Goal: Transaction & Acquisition: Purchase product/service

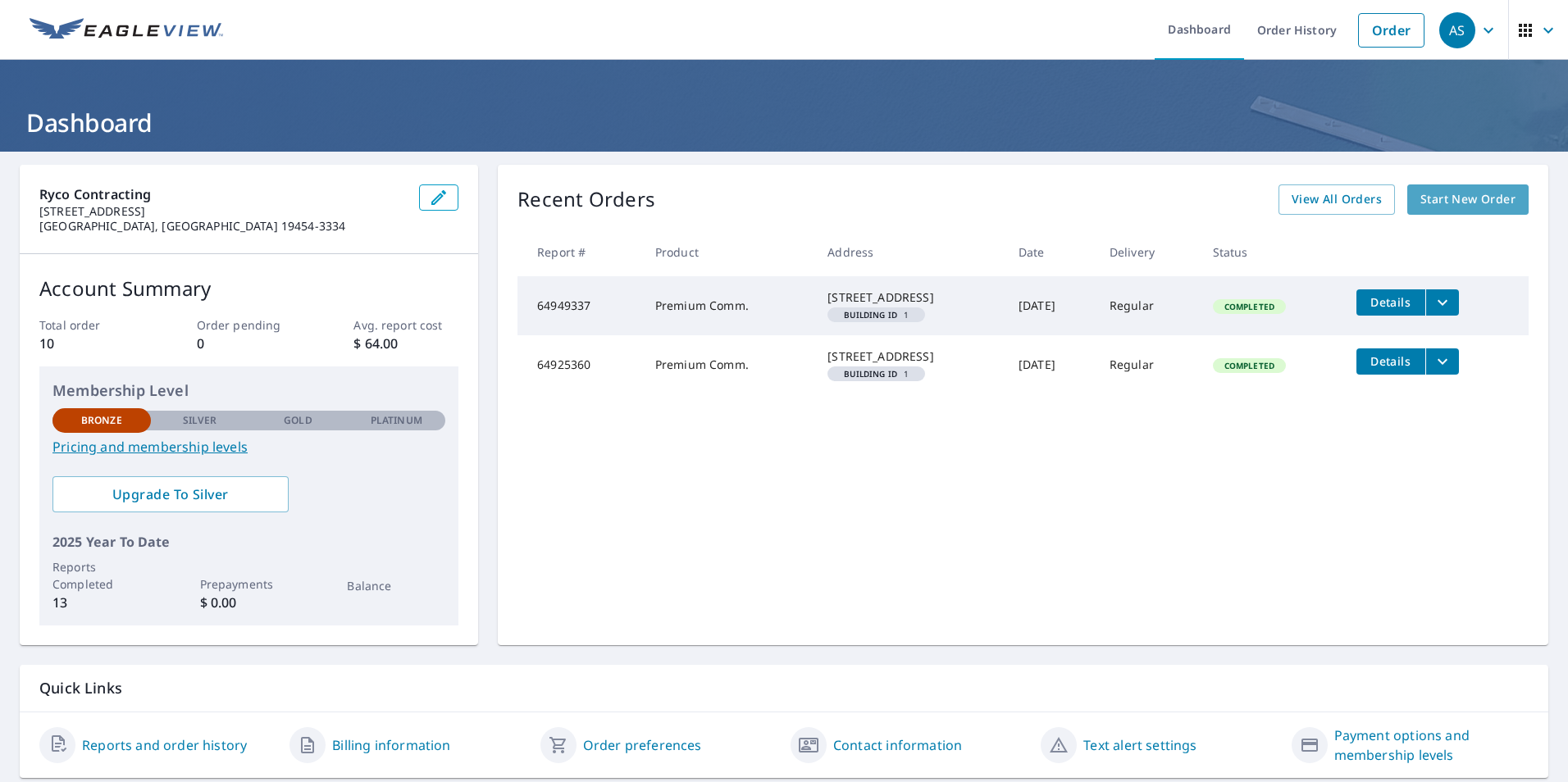
click at [1452, 201] on span "Start New Order" at bounding box center [1468, 199] width 96 height 21
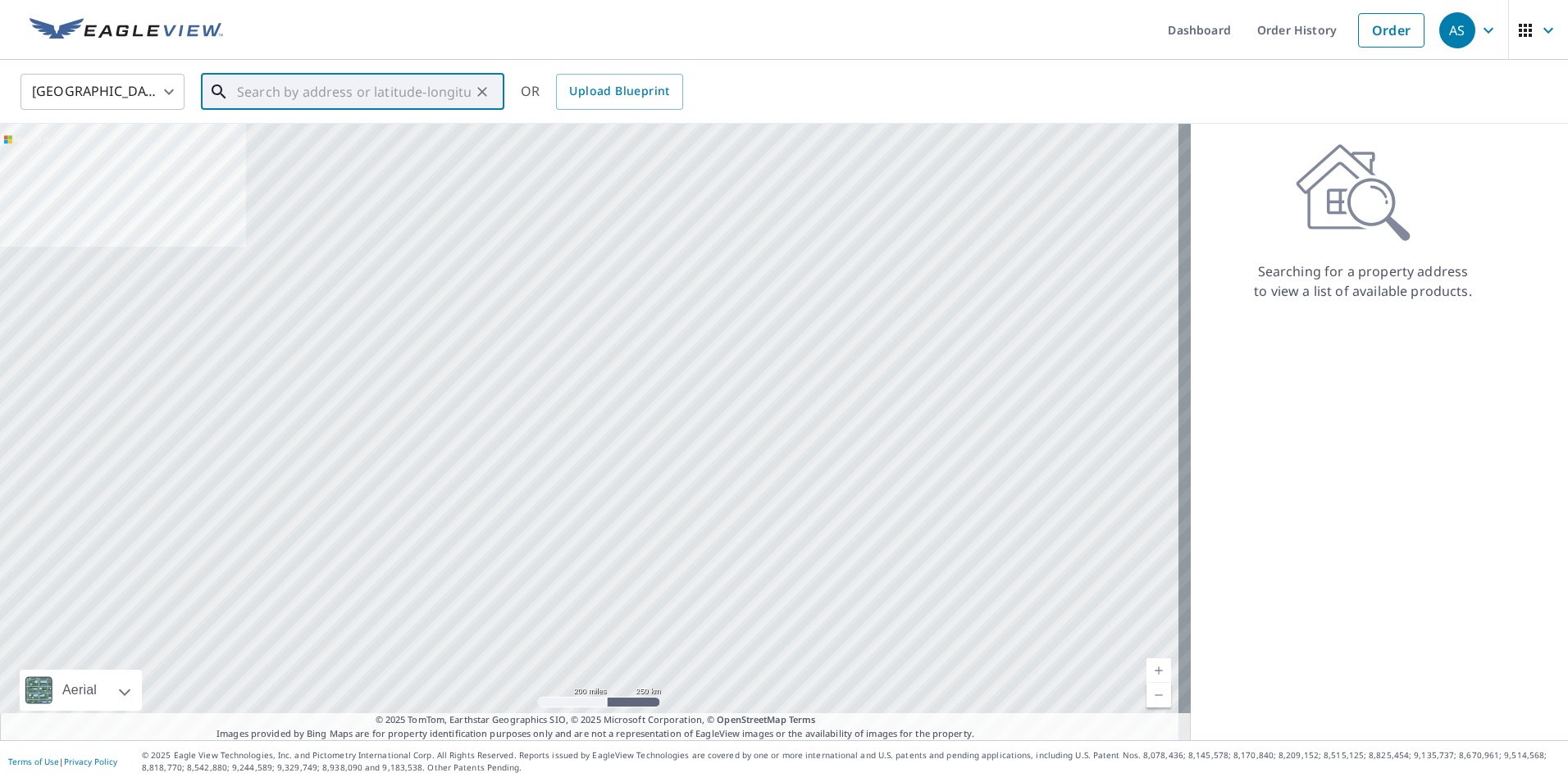
click at [260, 91] on input "text" at bounding box center [353, 91] width 233 height 46
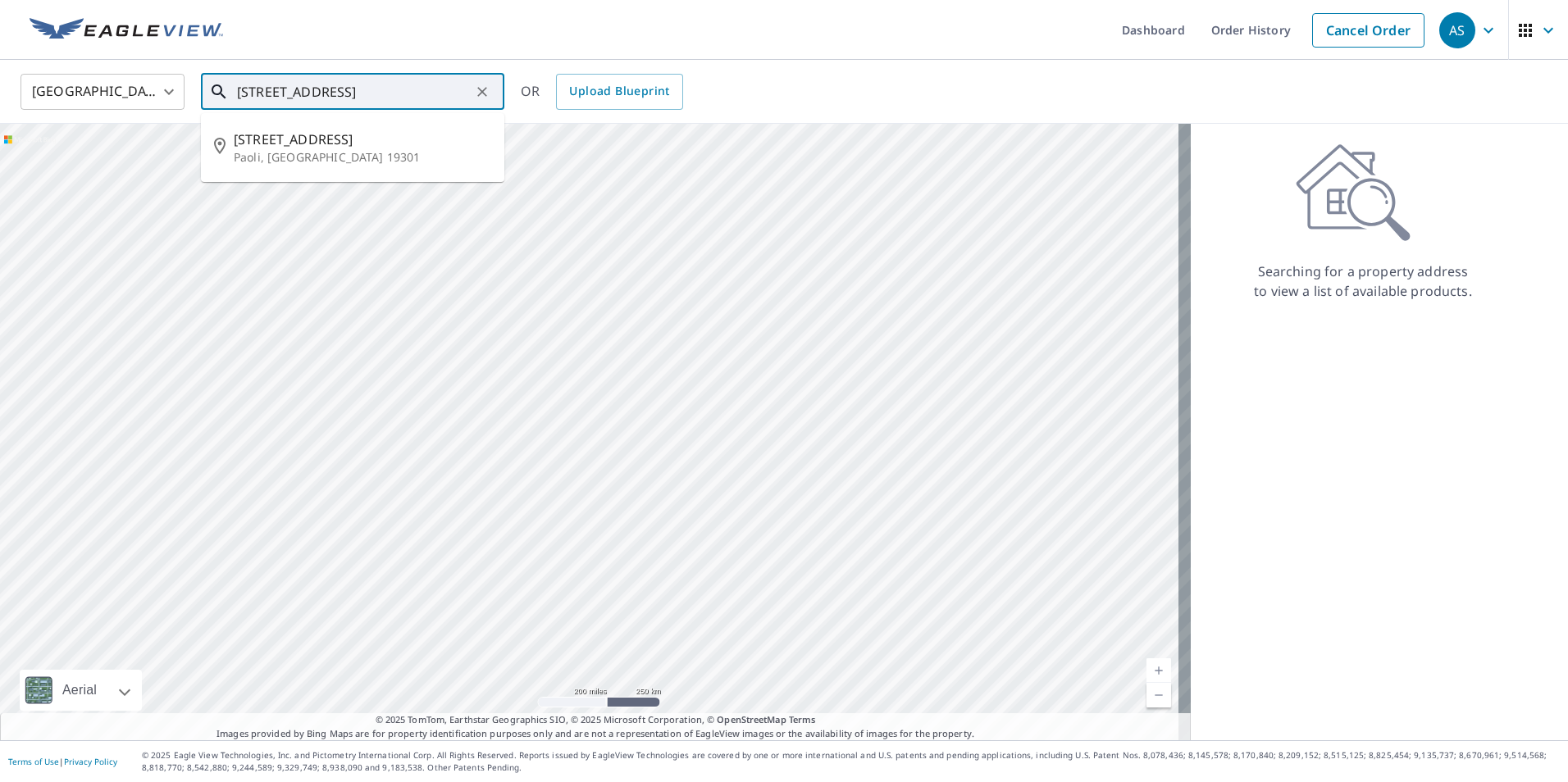
type input "[STREET_ADDRESS]"
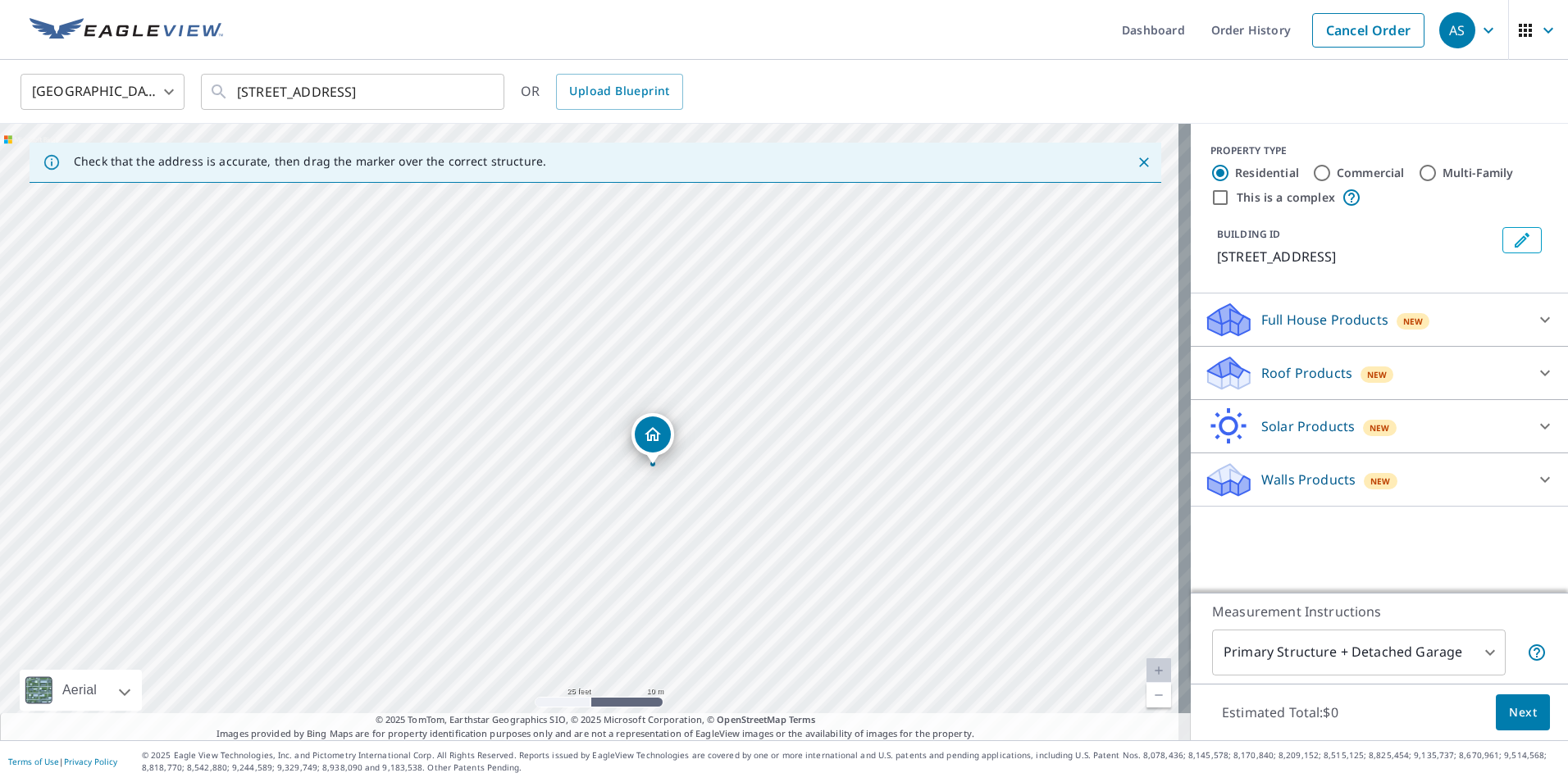
click at [1312, 169] on input "Commercial" at bounding box center [1322, 174] width 20 height 20
radio input "true"
type input "4"
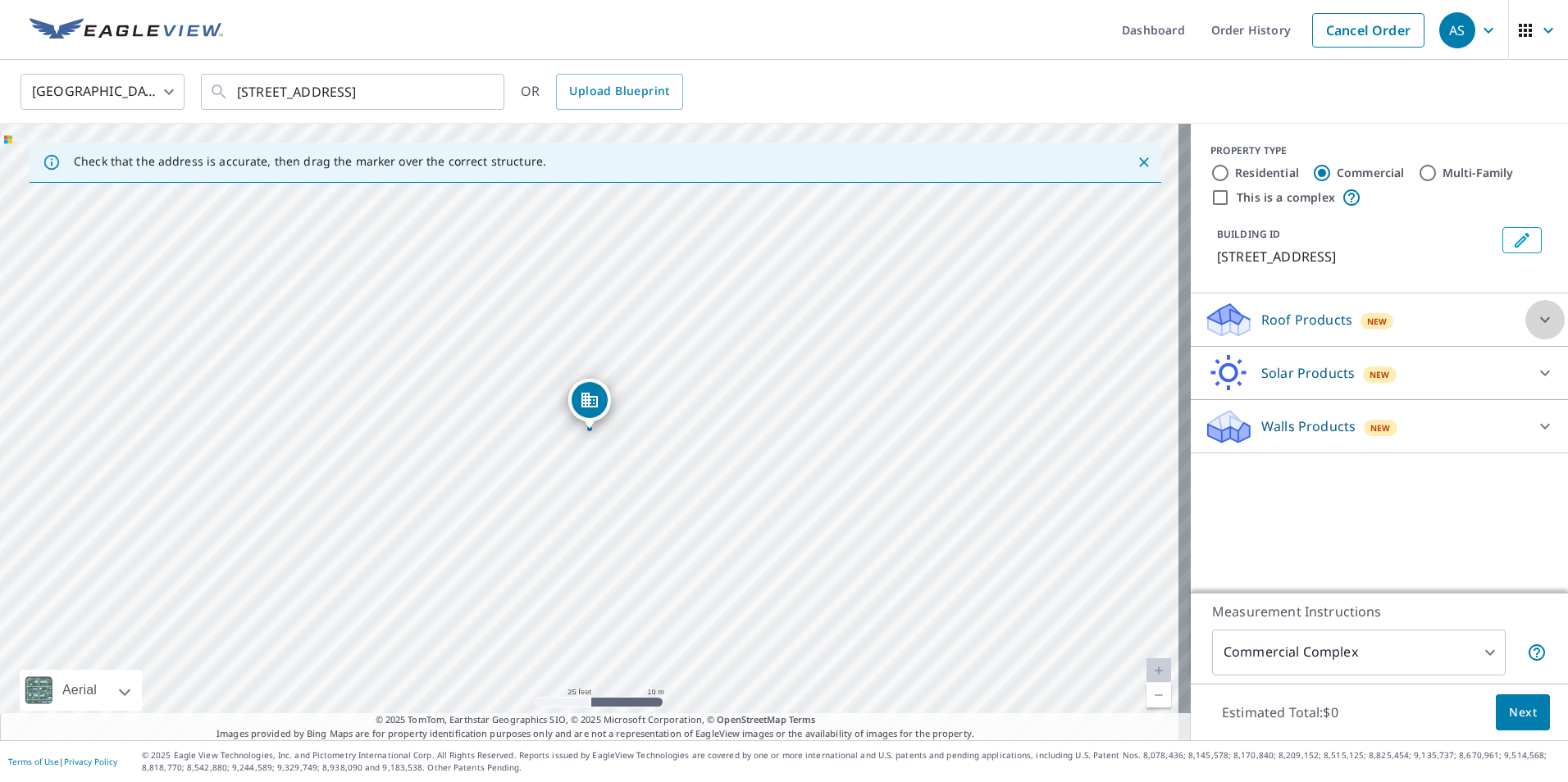
click at [1536, 325] on icon at bounding box center [1546, 320] width 20 height 20
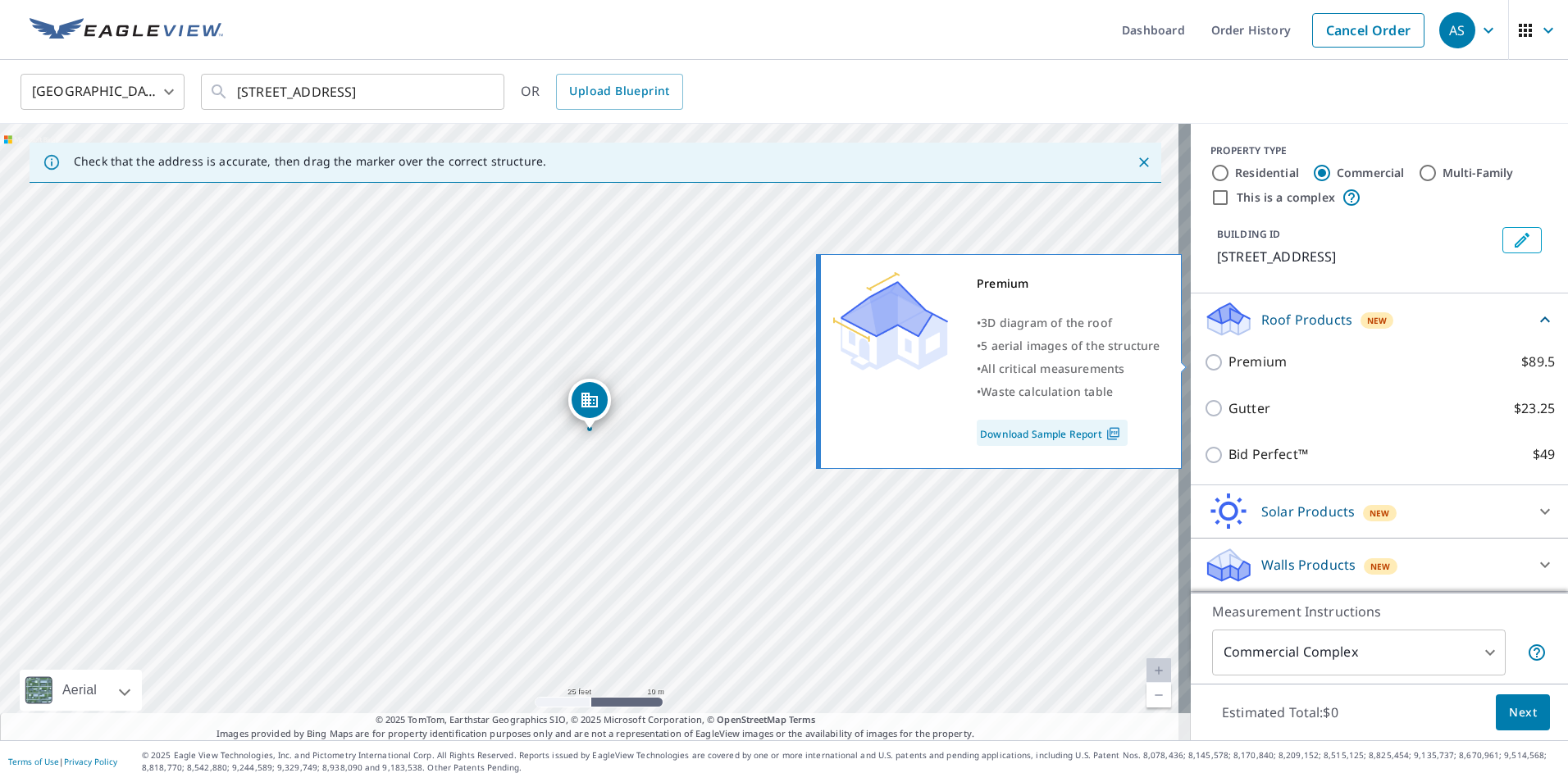
click at [1206, 360] on input "Premium $89.5" at bounding box center [1217, 363] width 25 height 20
checkbox input "true"
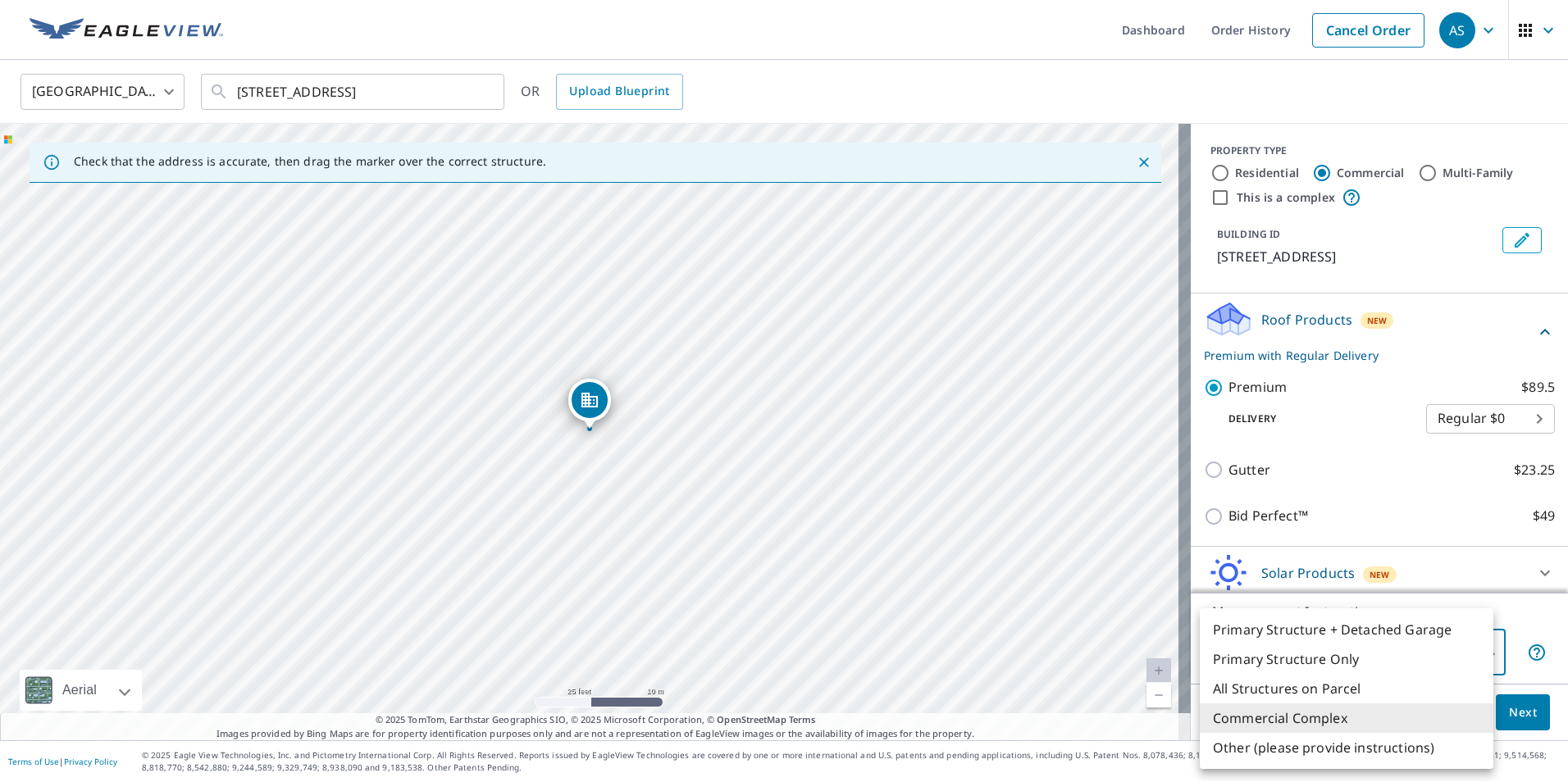
click at [1476, 655] on body "AS AS Dashboard Order History Cancel Order AS United States [GEOGRAPHIC_DATA] ​…" at bounding box center [784, 391] width 1568 height 782
click at [1328, 663] on li "Primary Structure Only" at bounding box center [1347, 659] width 294 height 30
type input "2"
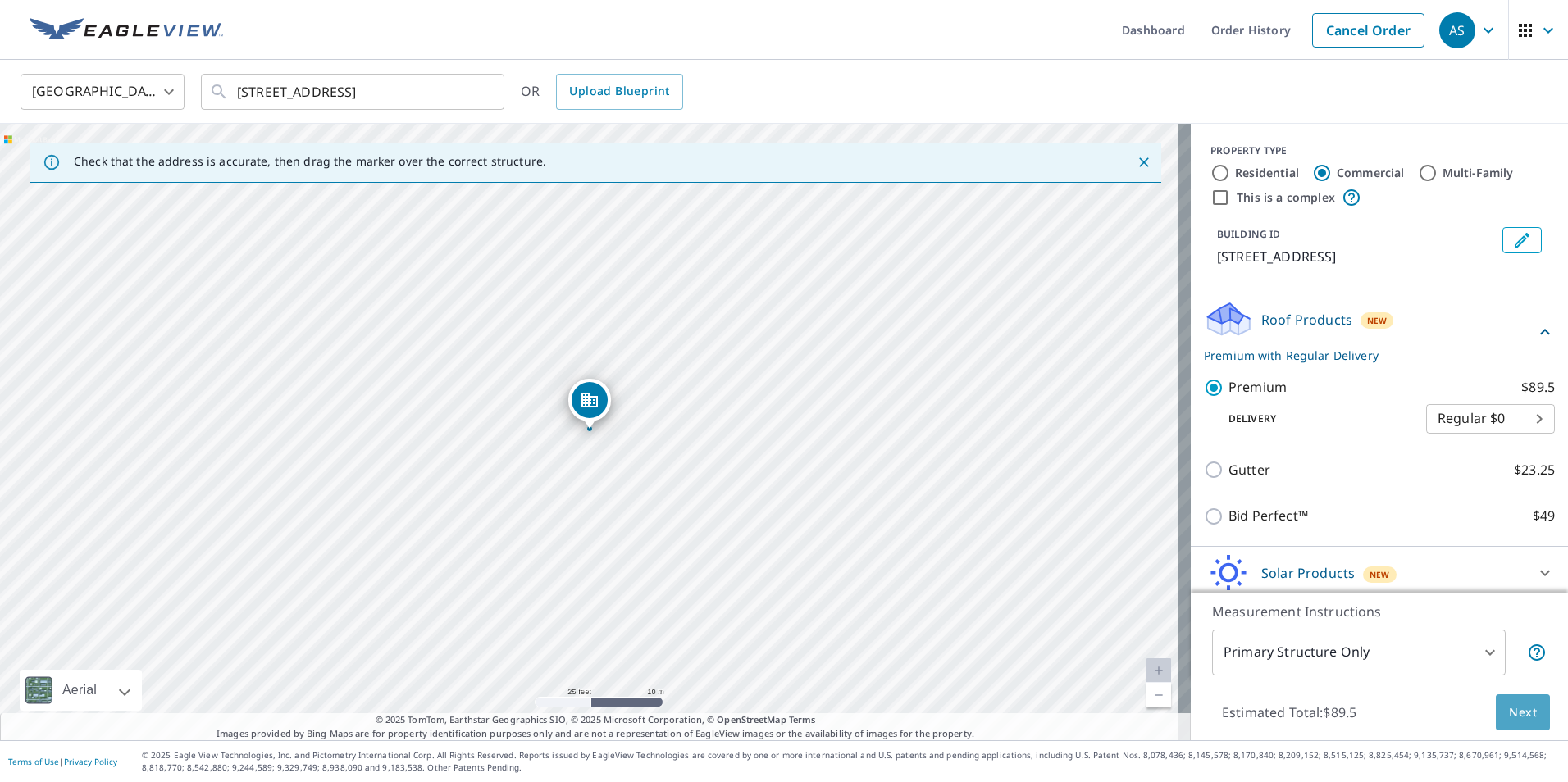
click at [1511, 713] on span "Next" at bounding box center [1523, 712] width 28 height 21
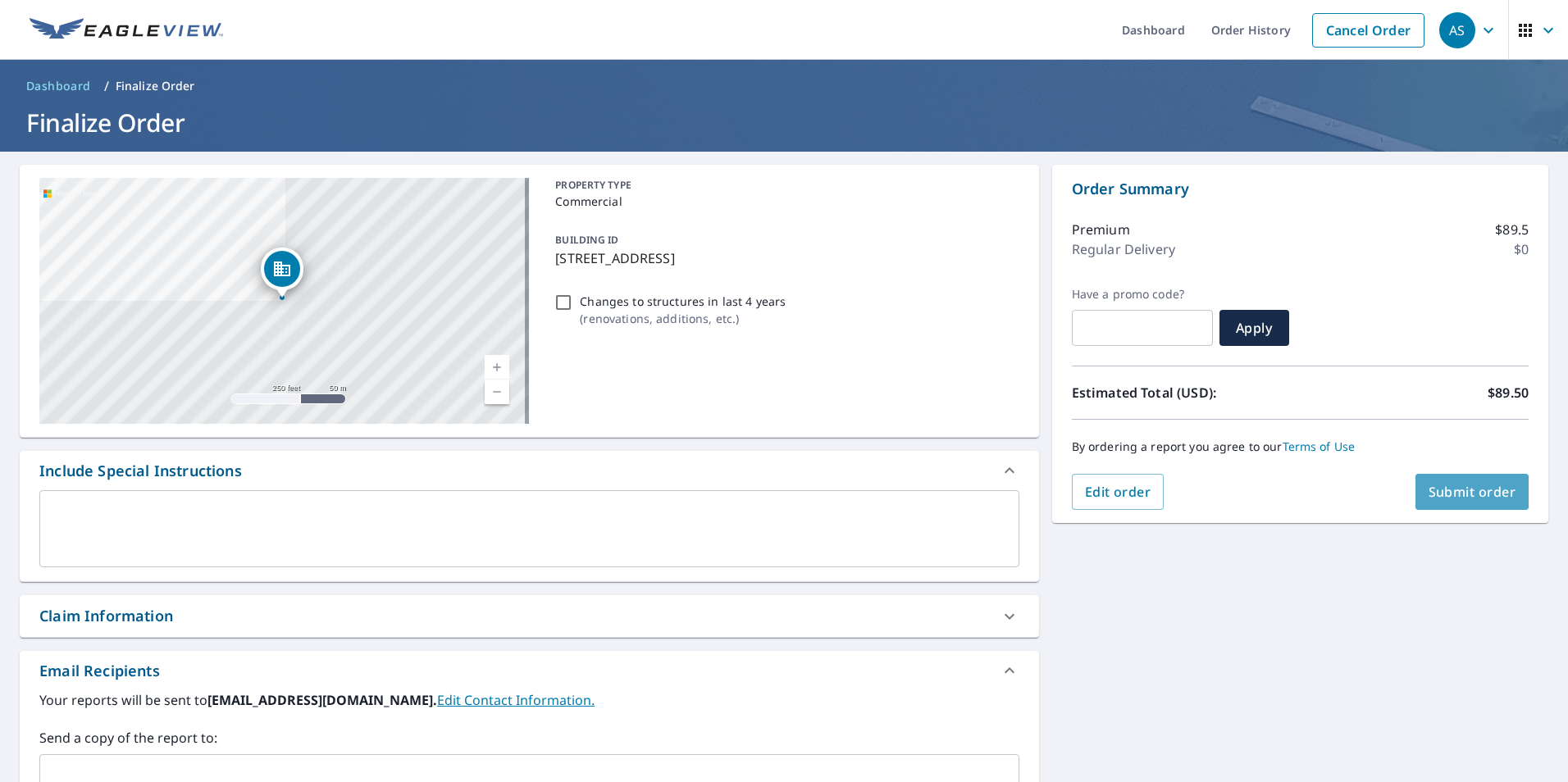
click at [1458, 501] on button "Submit order" at bounding box center [1472, 491] width 114 height 36
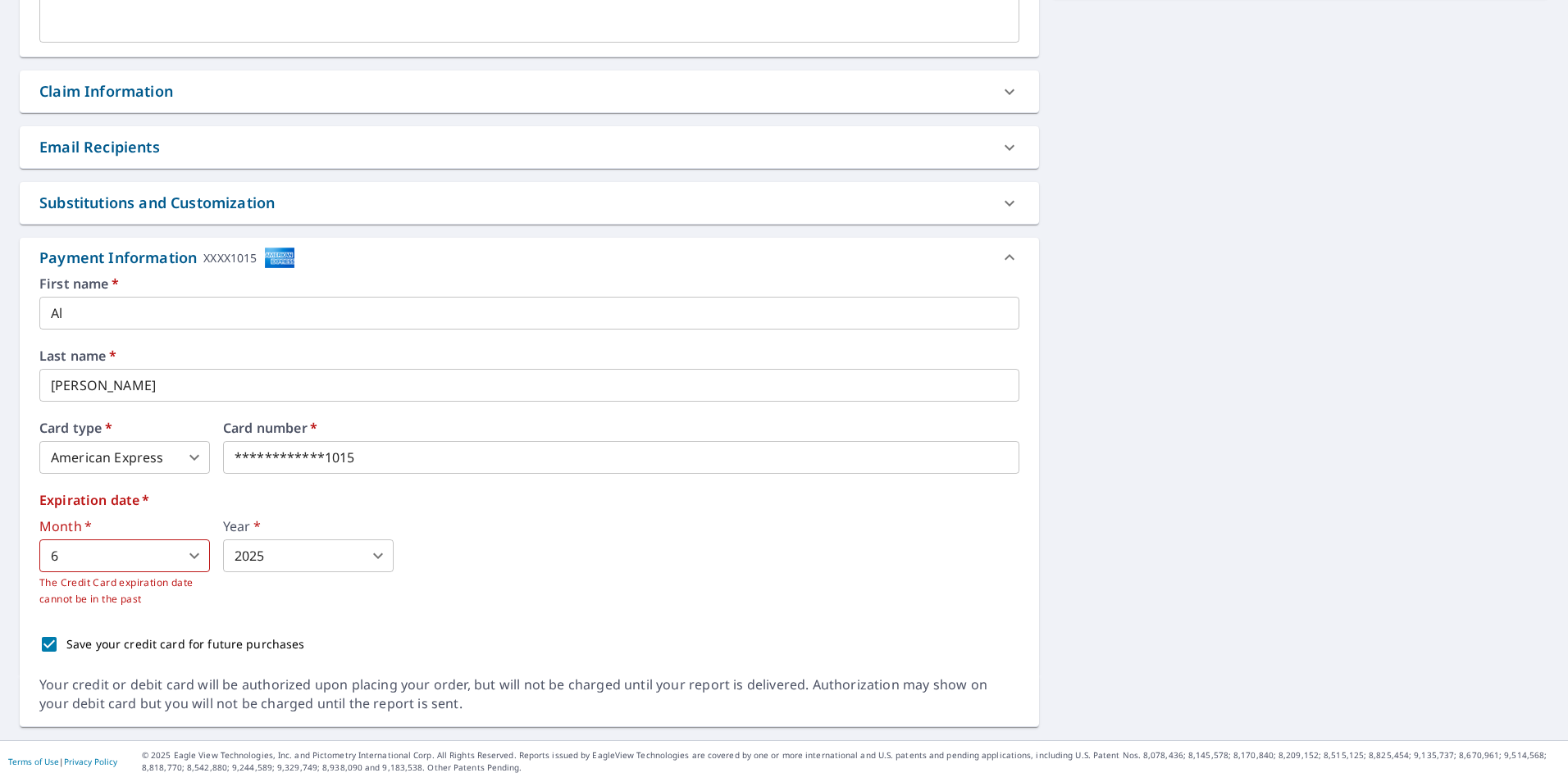
scroll to position [115, 0]
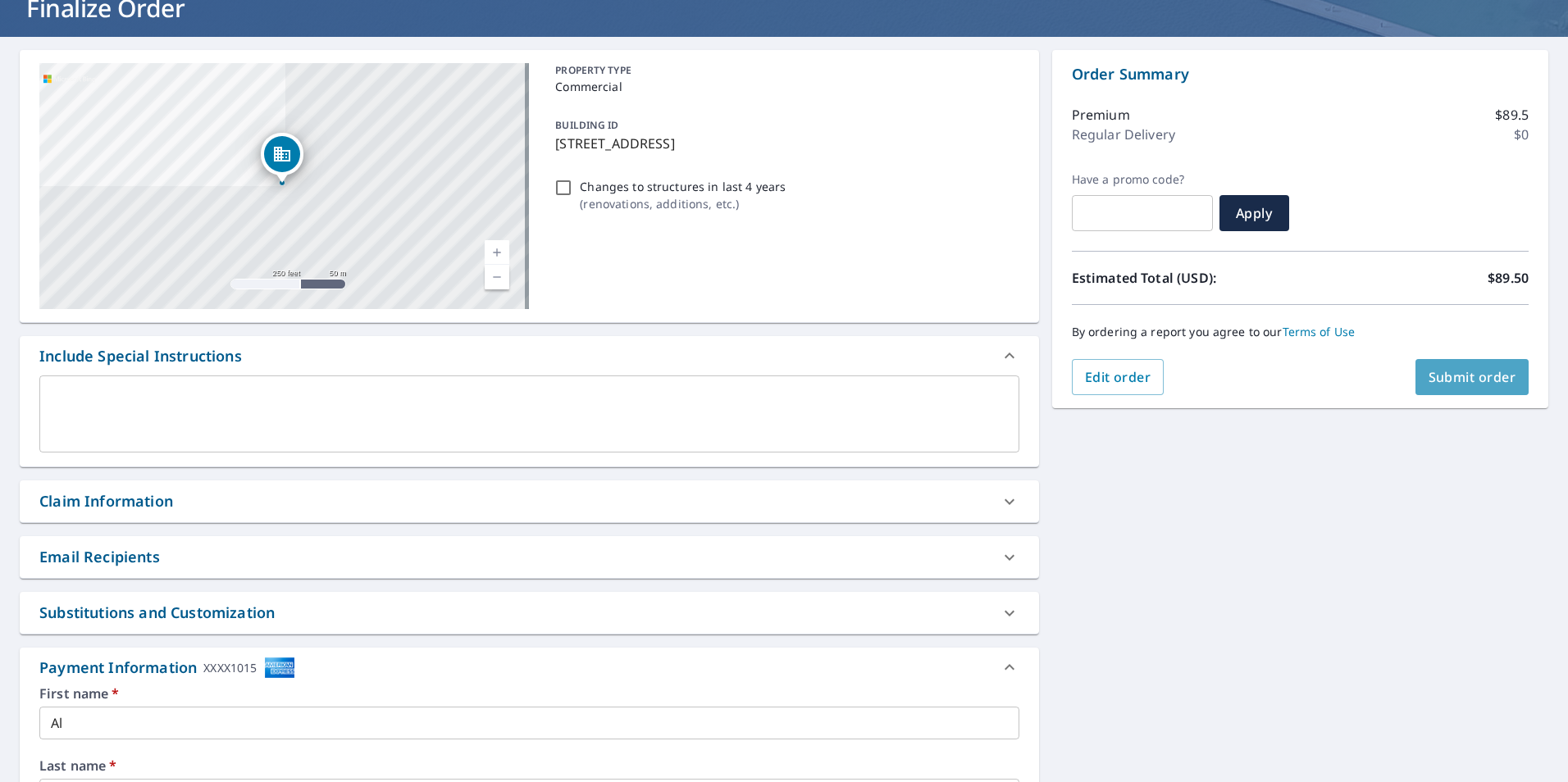
click at [1465, 380] on span "Submit order" at bounding box center [1472, 377] width 88 height 18
click at [1443, 379] on span "Submit order" at bounding box center [1472, 377] width 88 height 18
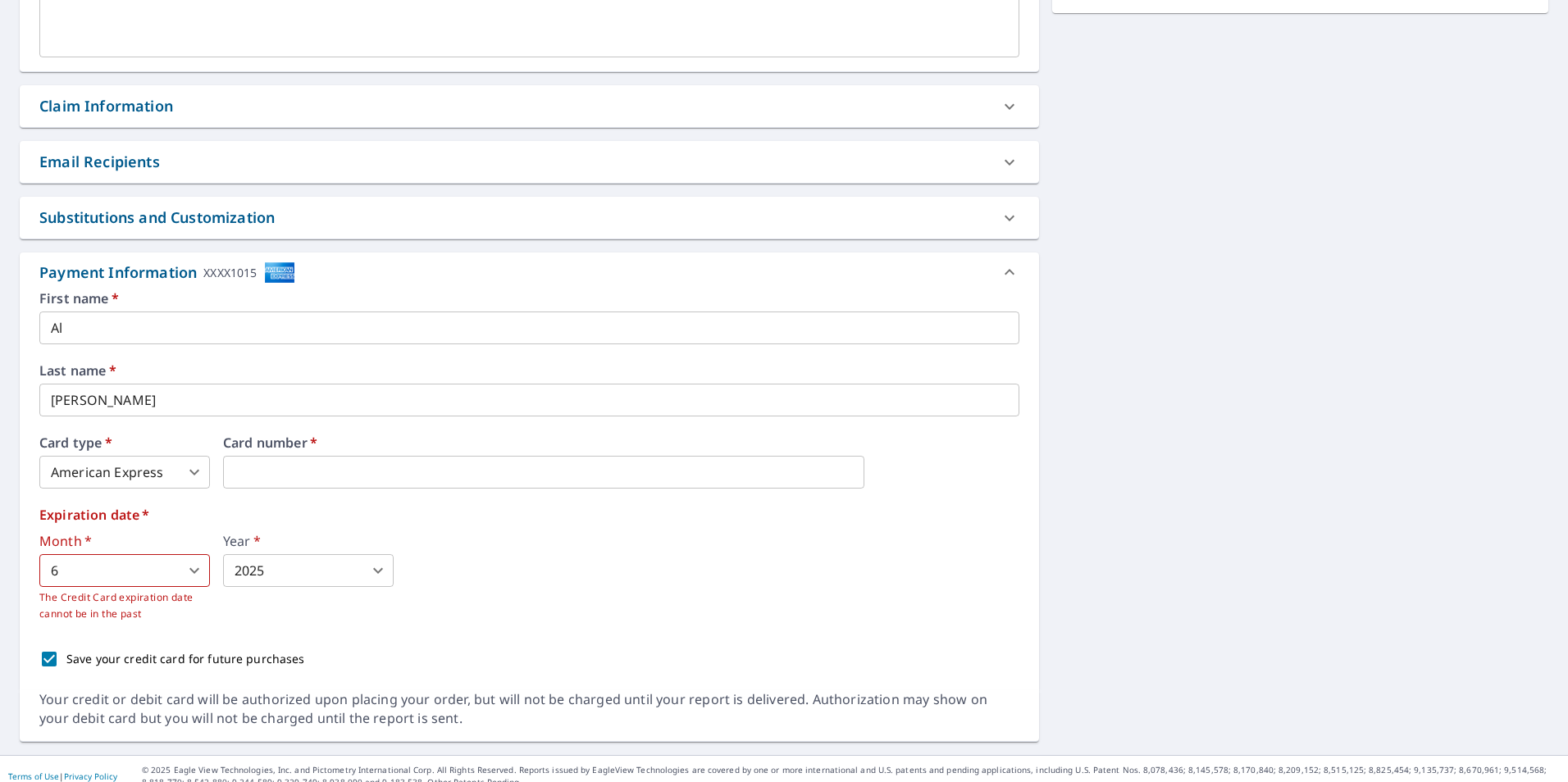
scroll to position [525, 0]
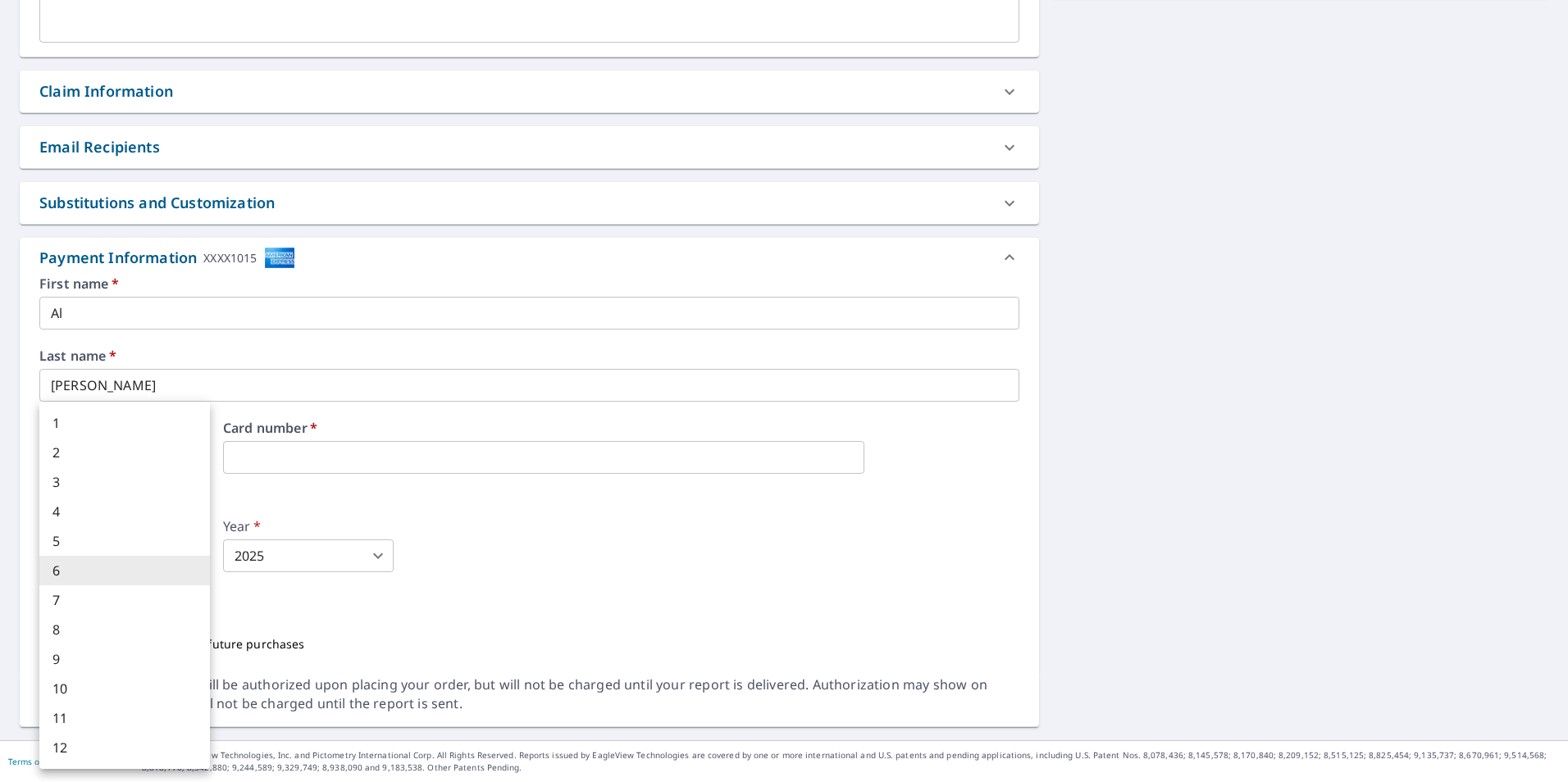
click at [198, 558] on body "AS AS Dashboard Order History Cancel Order AS Dashboard / Finalize Order Finali…" at bounding box center [784, 391] width 1568 height 782
click at [59, 657] on li "9" at bounding box center [124, 659] width 170 height 30
type input "9"
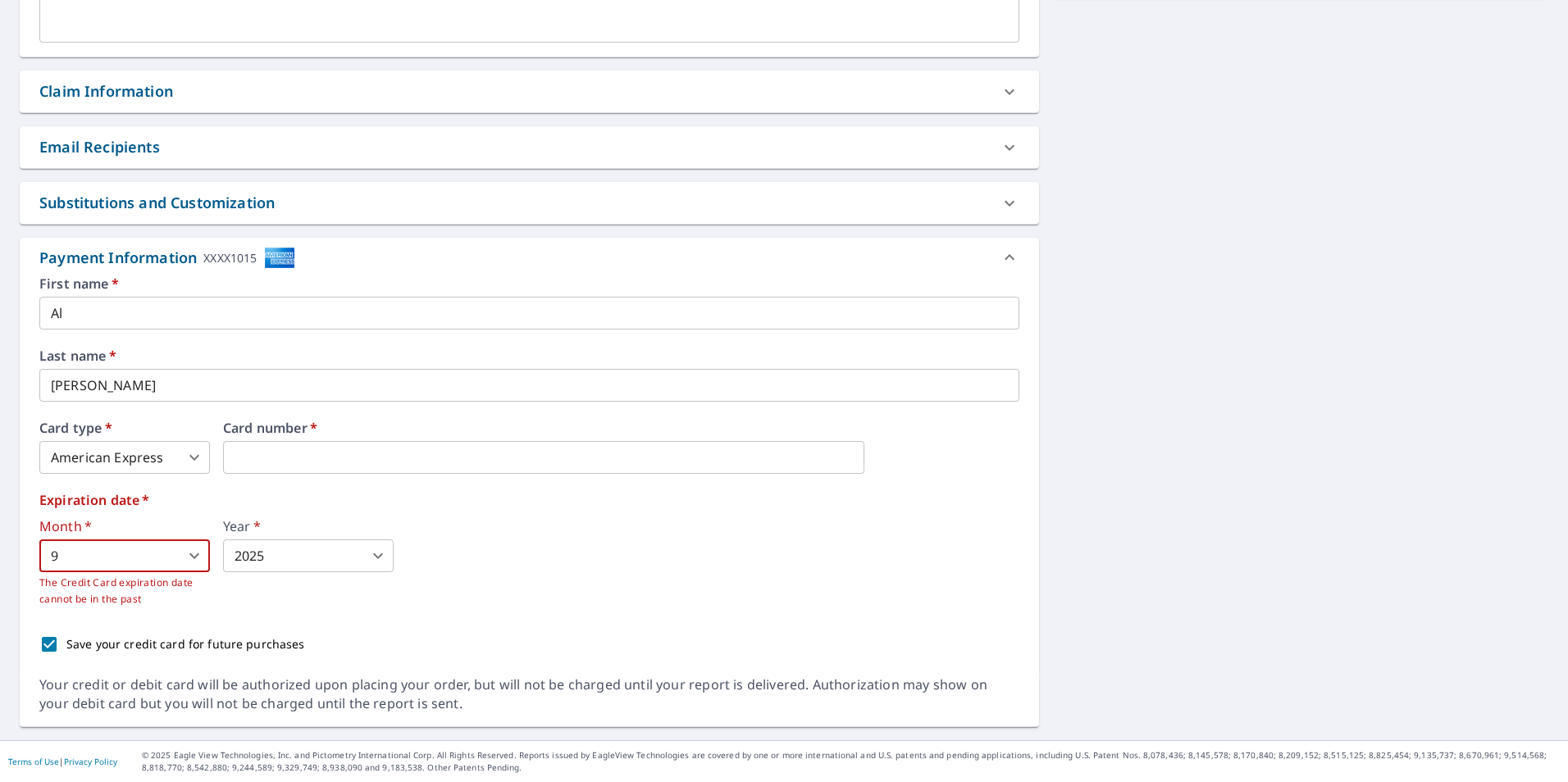
click at [384, 555] on body "AS AS Dashboard Order History Cancel Order AS Dashboard / Finalize Order Finali…" at bounding box center [784, 391] width 1568 height 782
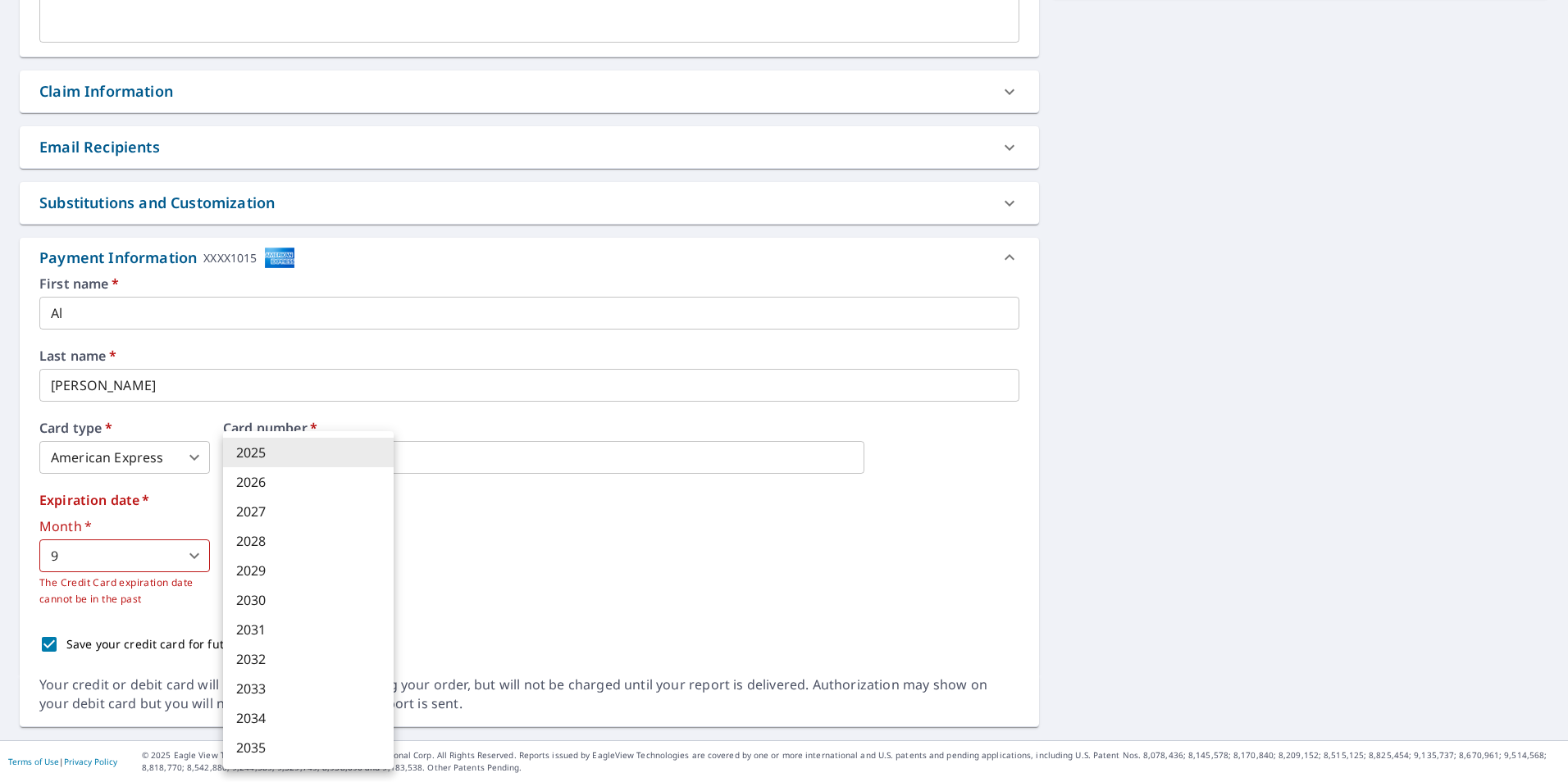
click at [270, 569] on li "2029" at bounding box center [308, 571] width 170 height 30
type input "2029"
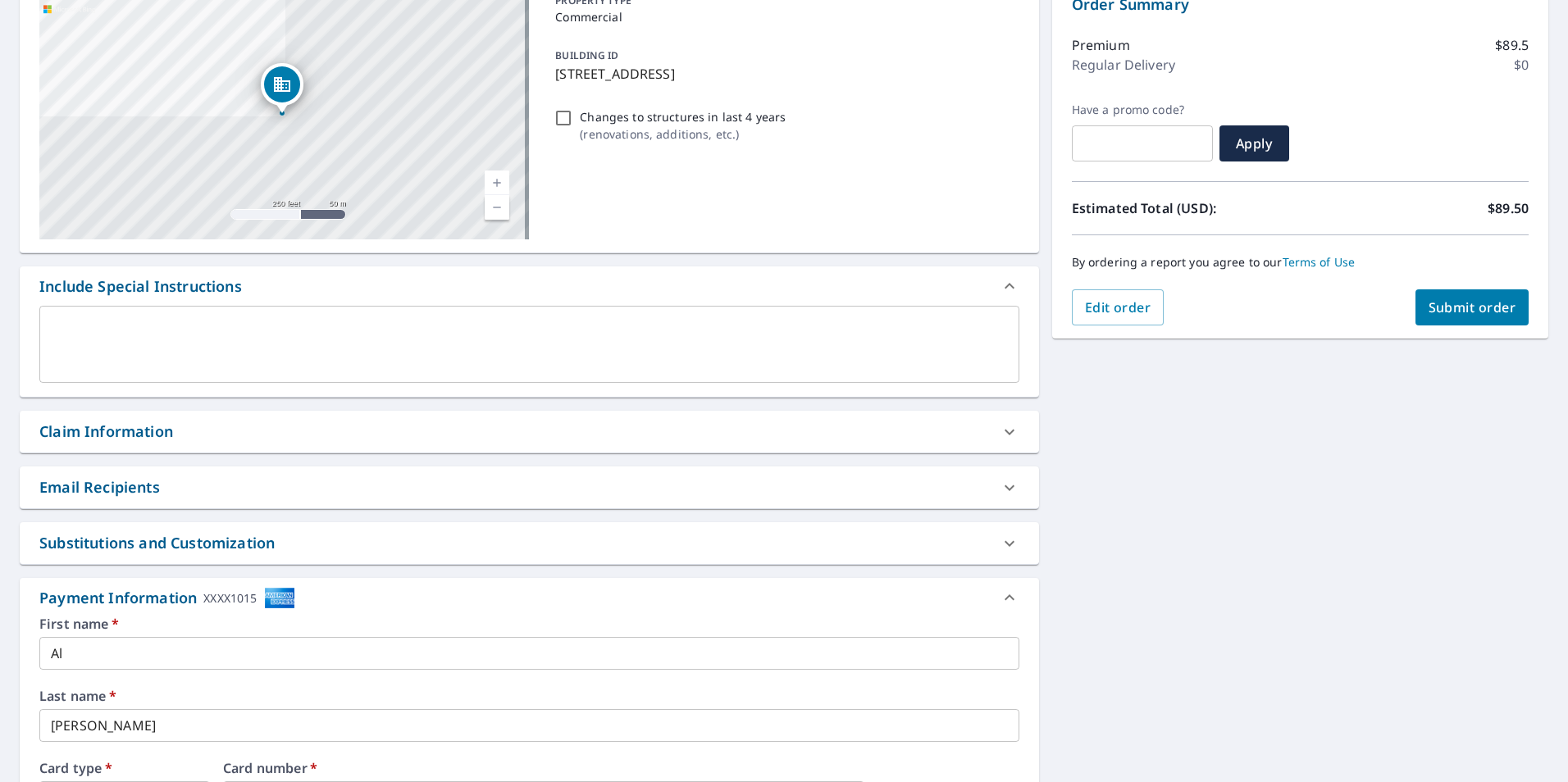
scroll to position [32, 0]
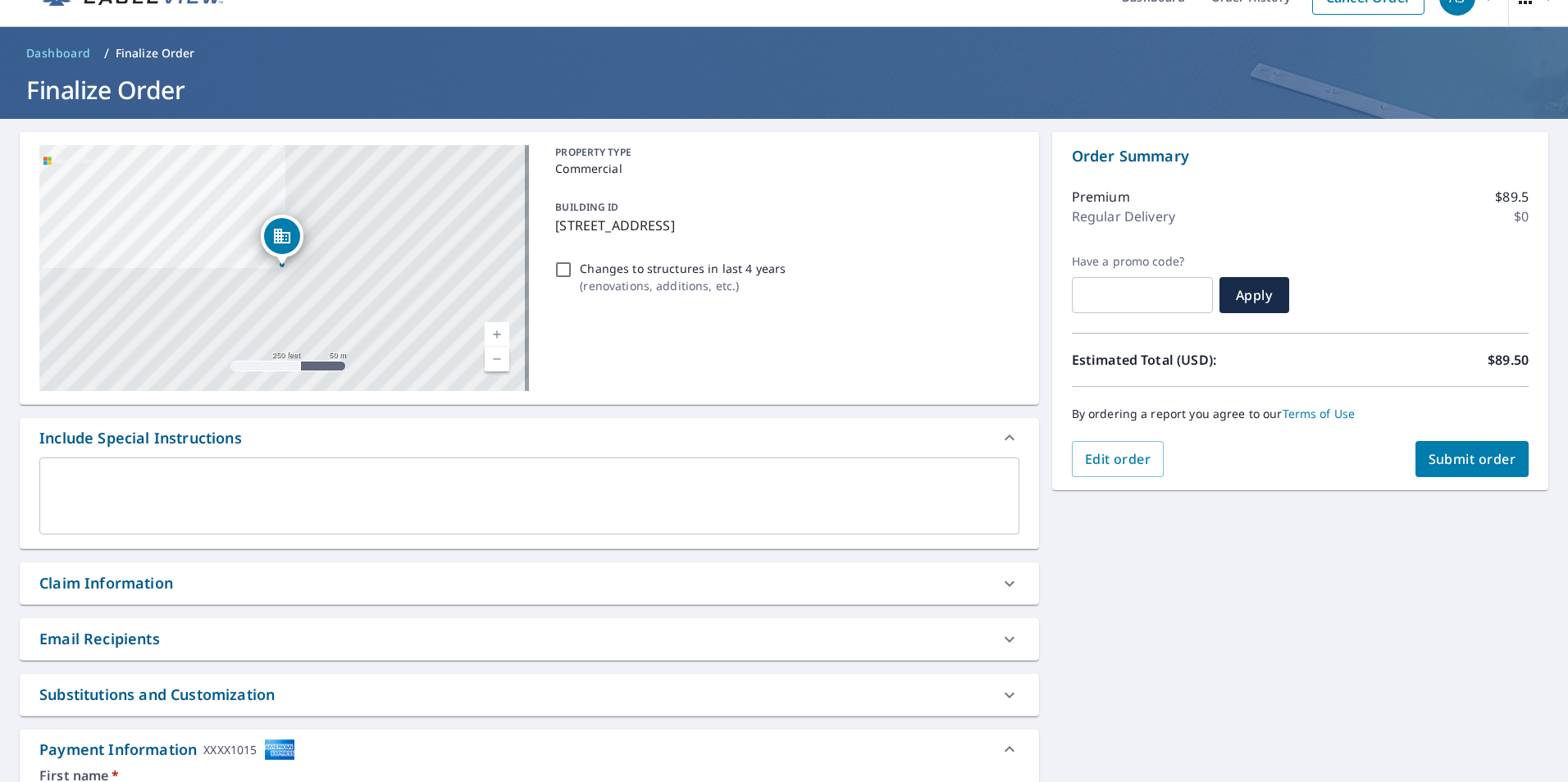
click at [1453, 456] on span "Submit order" at bounding box center [1472, 459] width 88 height 18
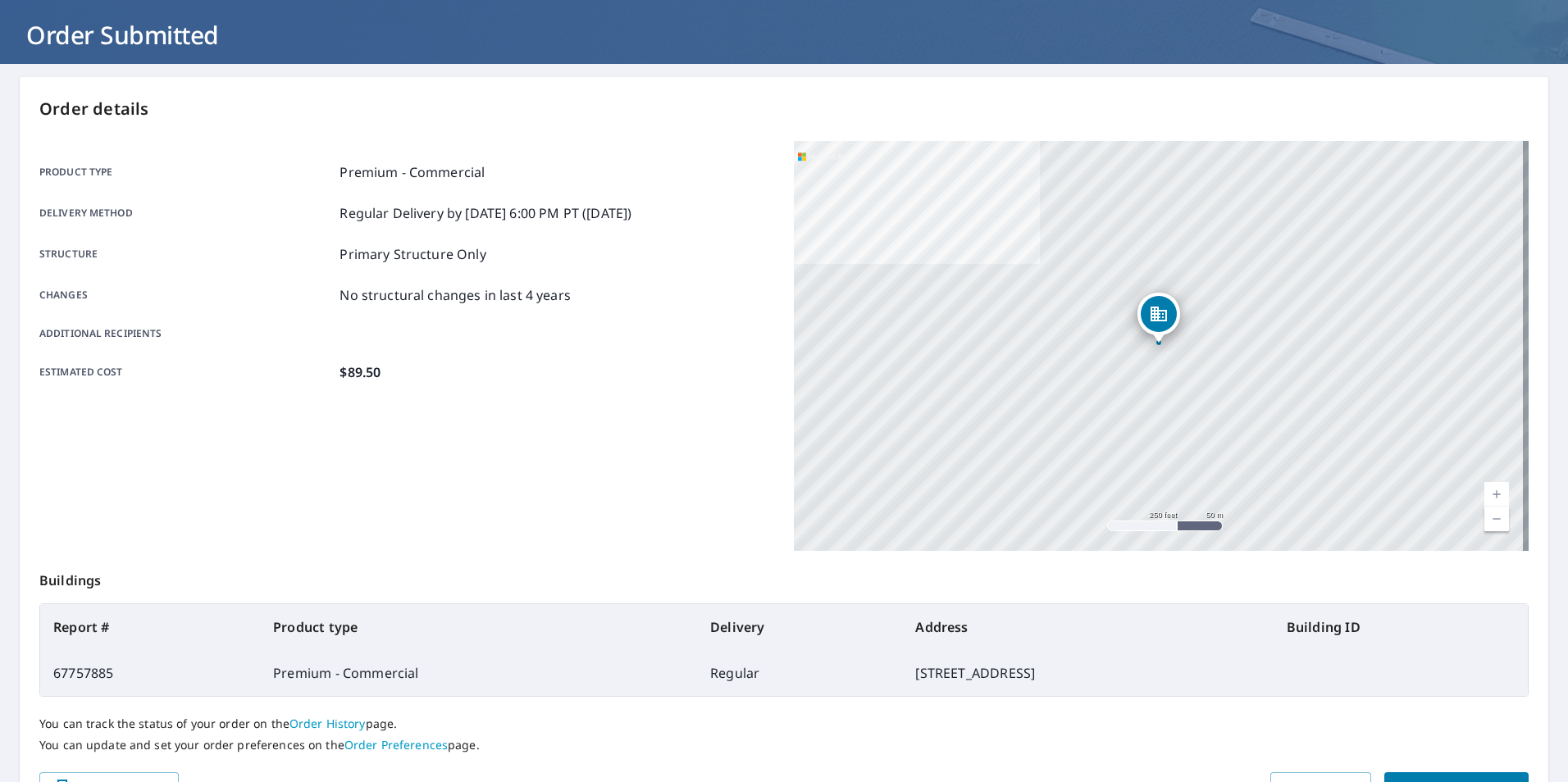
scroll to position [183, 0]
